Goal: Task Accomplishment & Management: Use online tool/utility

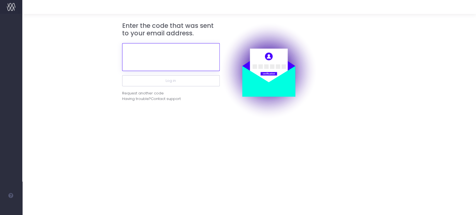
click at [169, 60] on input "text" at bounding box center [171, 57] width 98 height 28
paste input "565861"
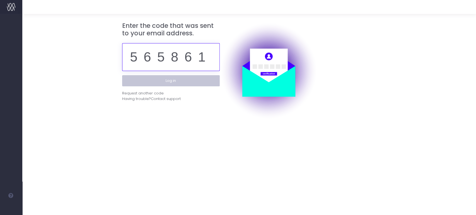
type input "565861"
click at [178, 80] on button "Log in" at bounding box center [171, 80] width 98 height 11
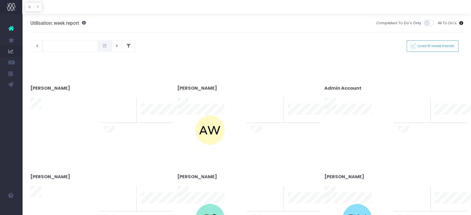
type input "[DATE]"
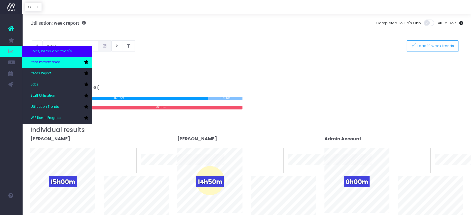
click at [50, 61] on span "Item Performance" at bounding box center [45, 62] width 29 height 5
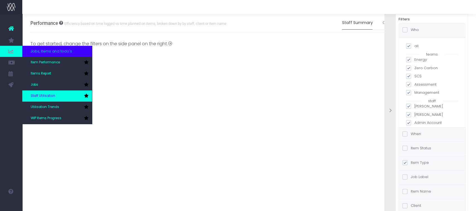
click at [53, 95] on span "Staff Utilisation" at bounding box center [43, 95] width 25 height 5
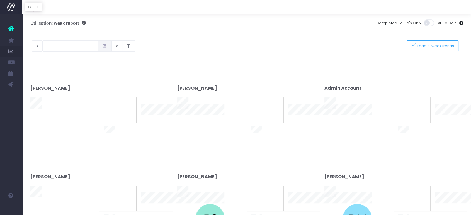
type input "[DATE]"
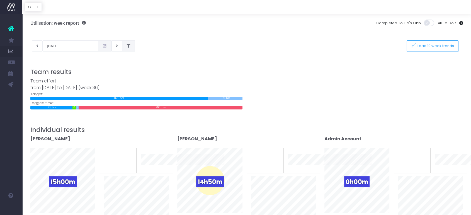
click at [127, 46] on icon at bounding box center [129, 46] width 4 height 0
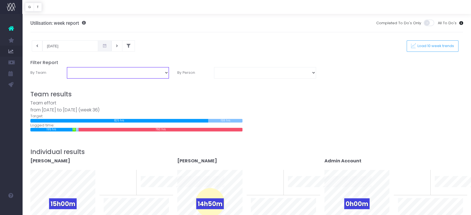
click at [166, 72] on select "Assessment Energy Management SCS Zero Carbon" at bounding box center [118, 72] width 102 height 11
select select "Energy"
click at [67, 67] on select "Assessment Energy Management SCS Zero Carbon" at bounding box center [118, 72] width 102 height 11
